Goal: Task Accomplishment & Management: Complete application form

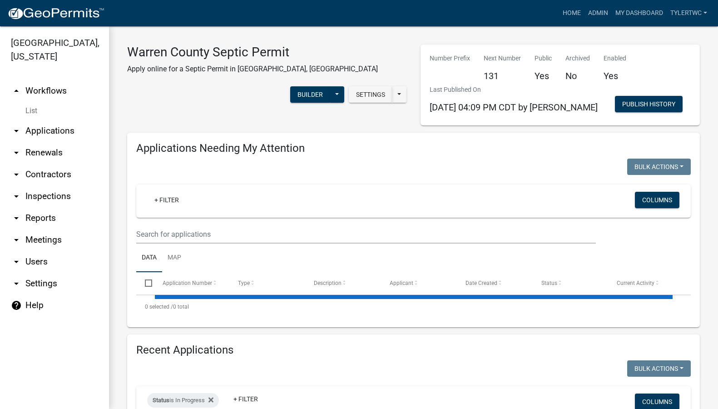
select select "2: 50"
select select "3: 100"
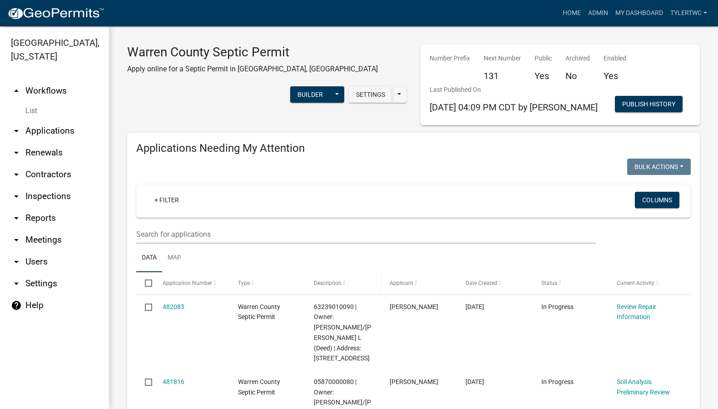
scroll to position [106, 0]
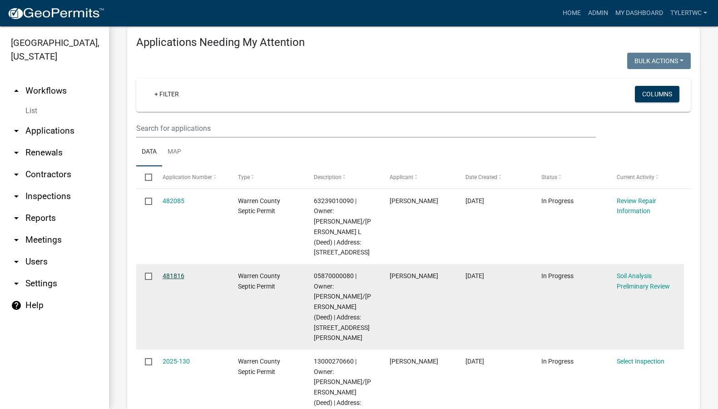
click at [169, 272] on link "481816" at bounding box center [174, 275] width 22 height 7
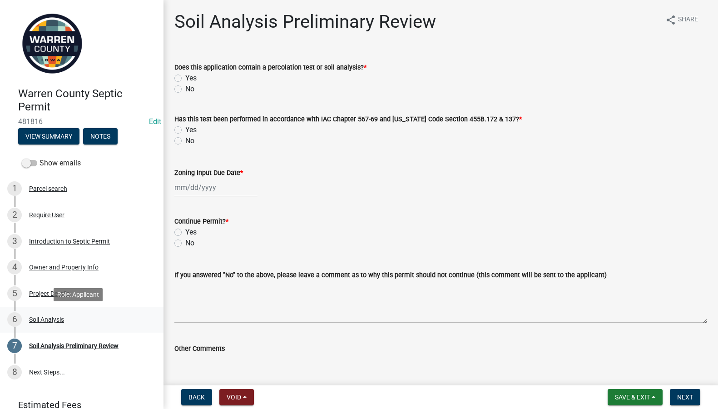
click at [47, 319] on div "Soil Analysis" at bounding box center [46, 319] width 35 height 6
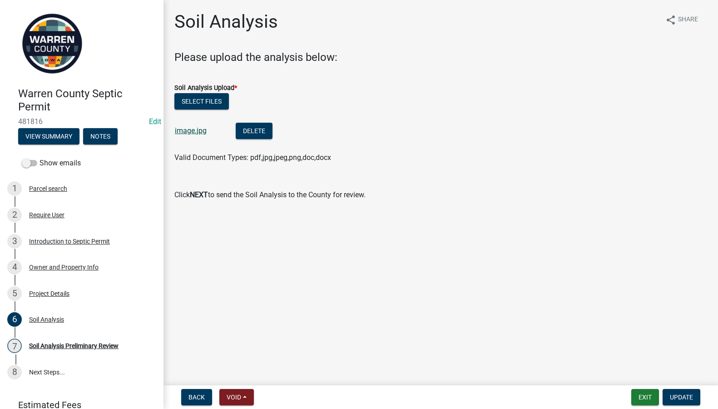
click at [188, 133] on link "image.jpg" at bounding box center [191, 130] width 32 height 9
click at [264, 134] on button "Delete" at bounding box center [254, 131] width 37 height 16
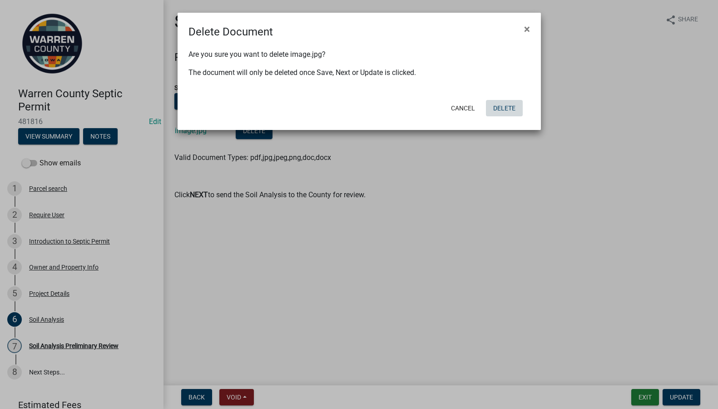
click at [511, 110] on button "Delete" at bounding box center [504, 108] width 37 height 16
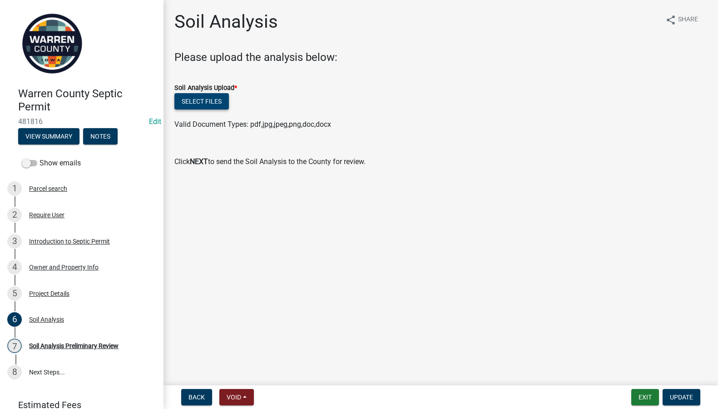
click at [192, 98] on button "Select files" at bounding box center [201, 101] width 55 height 16
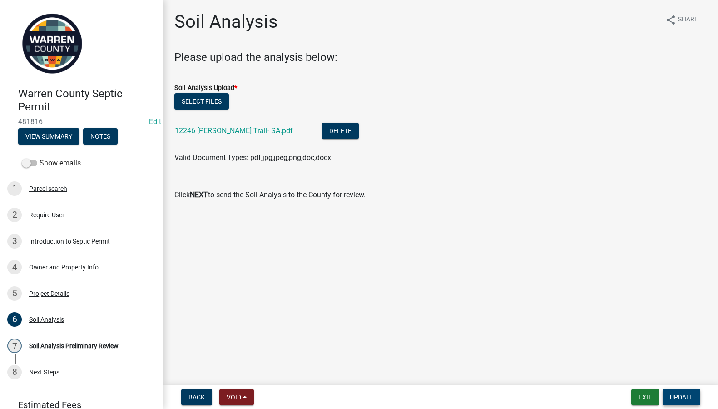
click at [690, 401] on span "Update" at bounding box center [681, 397] width 23 height 7
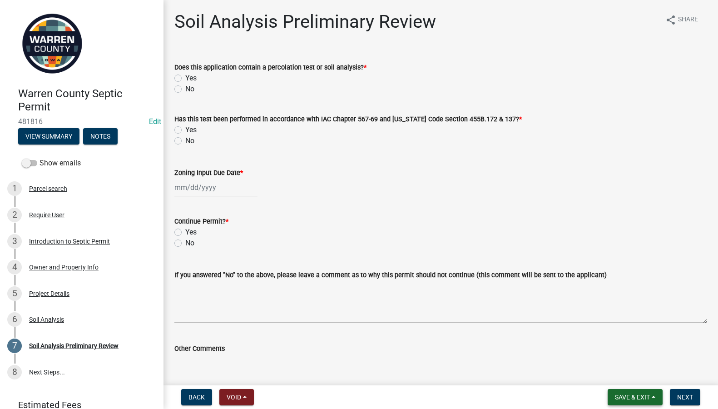
click at [638, 398] on span "Save & Exit" at bounding box center [632, 397] width 35 height 7
click at [633, 375] on button "Save & Exit" at bounding box center [626, 374] width 73 height 22
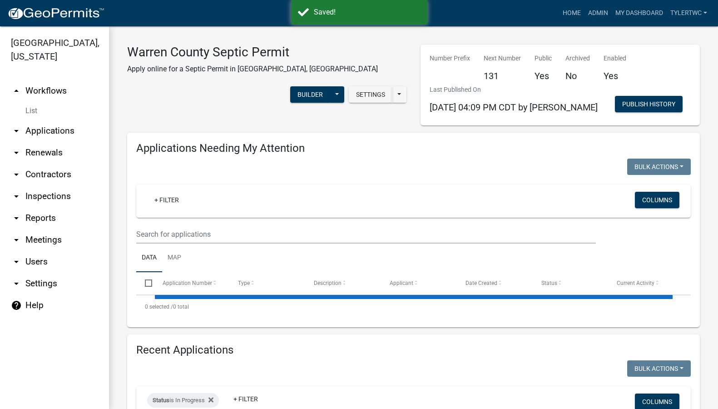
select select "2: 50"
select select "3: 100"
